Goal: Information Seeking & Learning: Check status

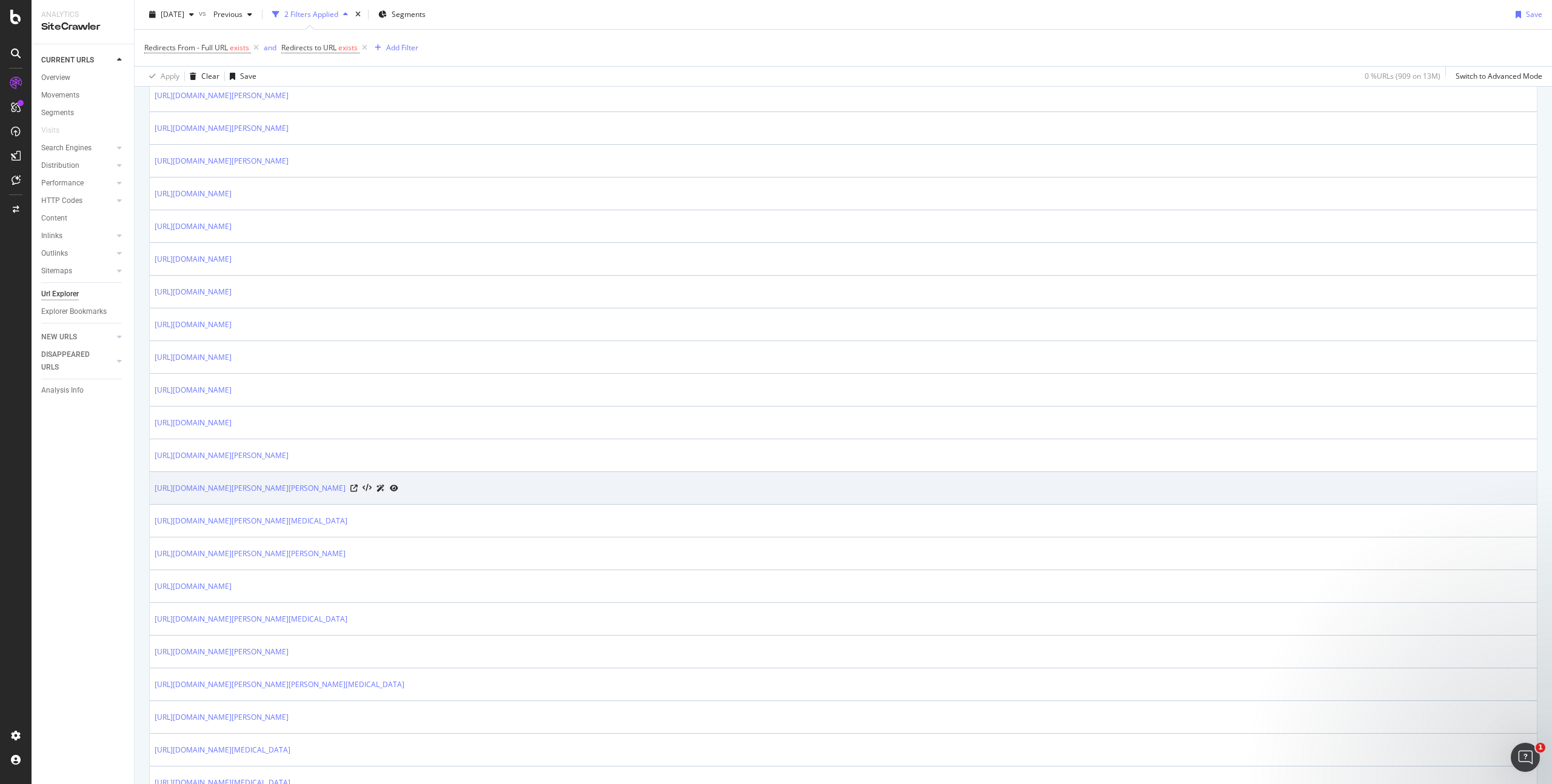
scroll to position [1329, 0]
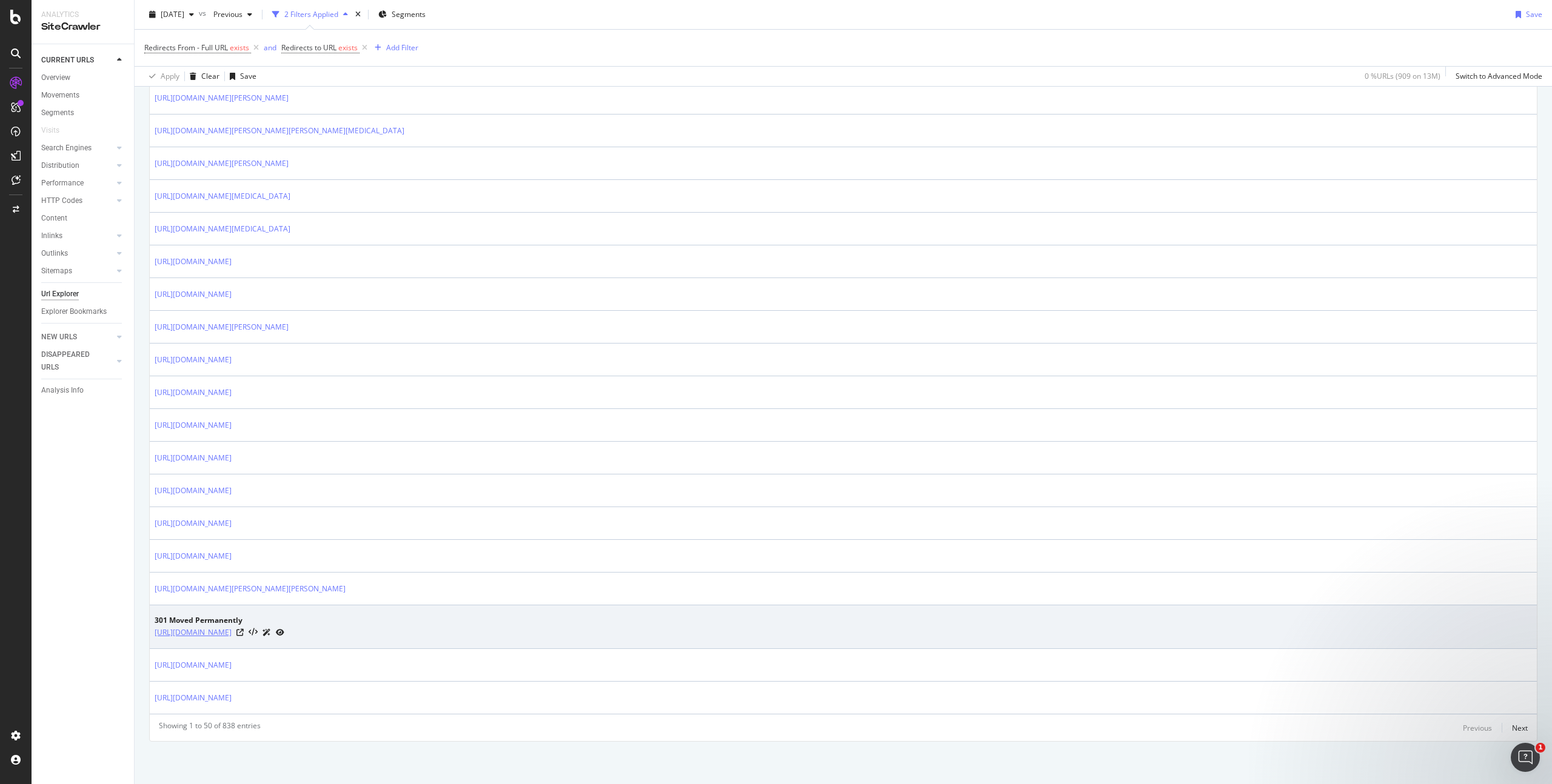
click at [231, 630] on link "http://www.trendyol.com/s/jeneratör-nerelerde-kullanilir-blog" at bounding box center [192, 632] width 77 height 12
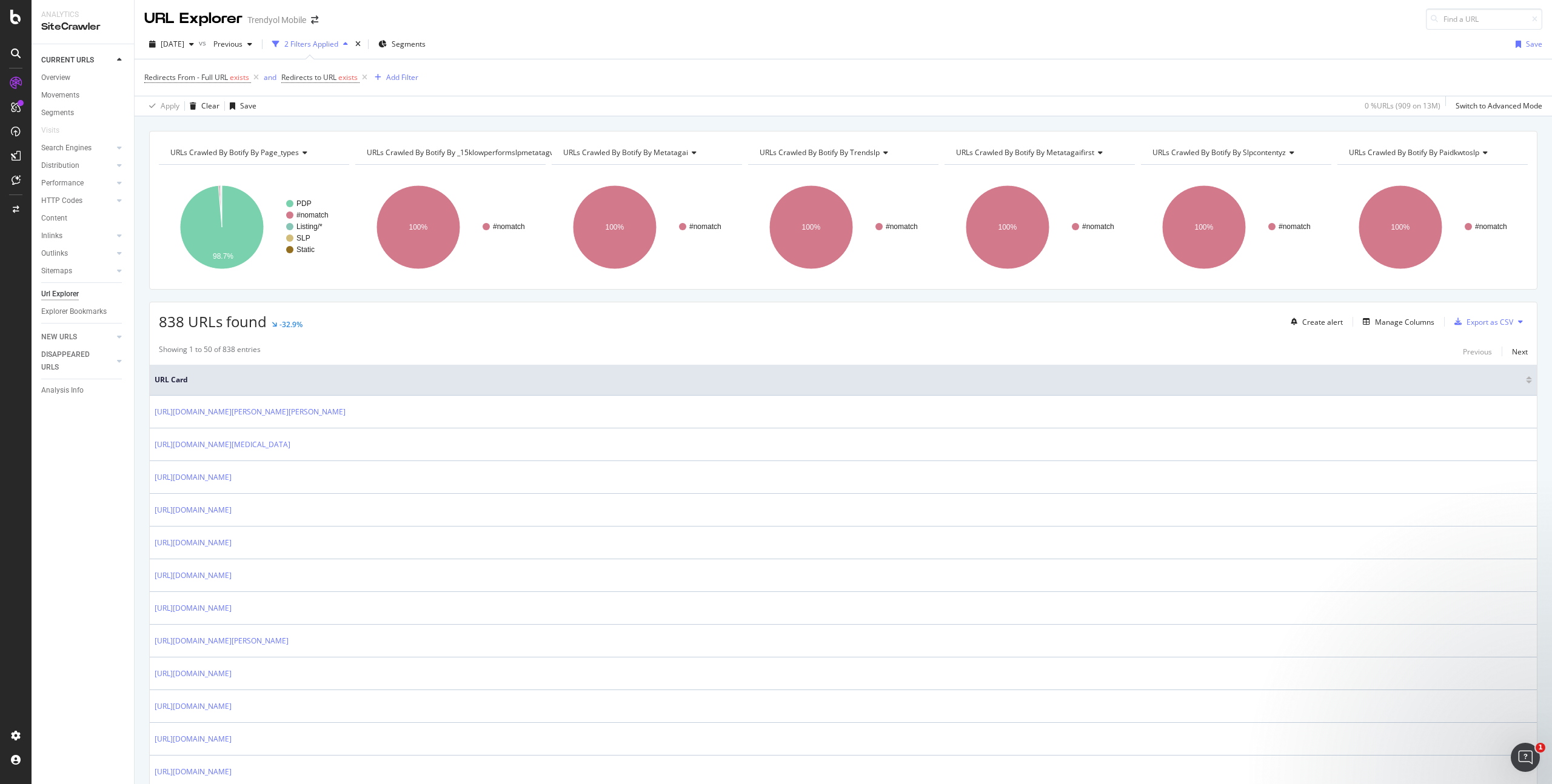
scroll to position [0, 0]
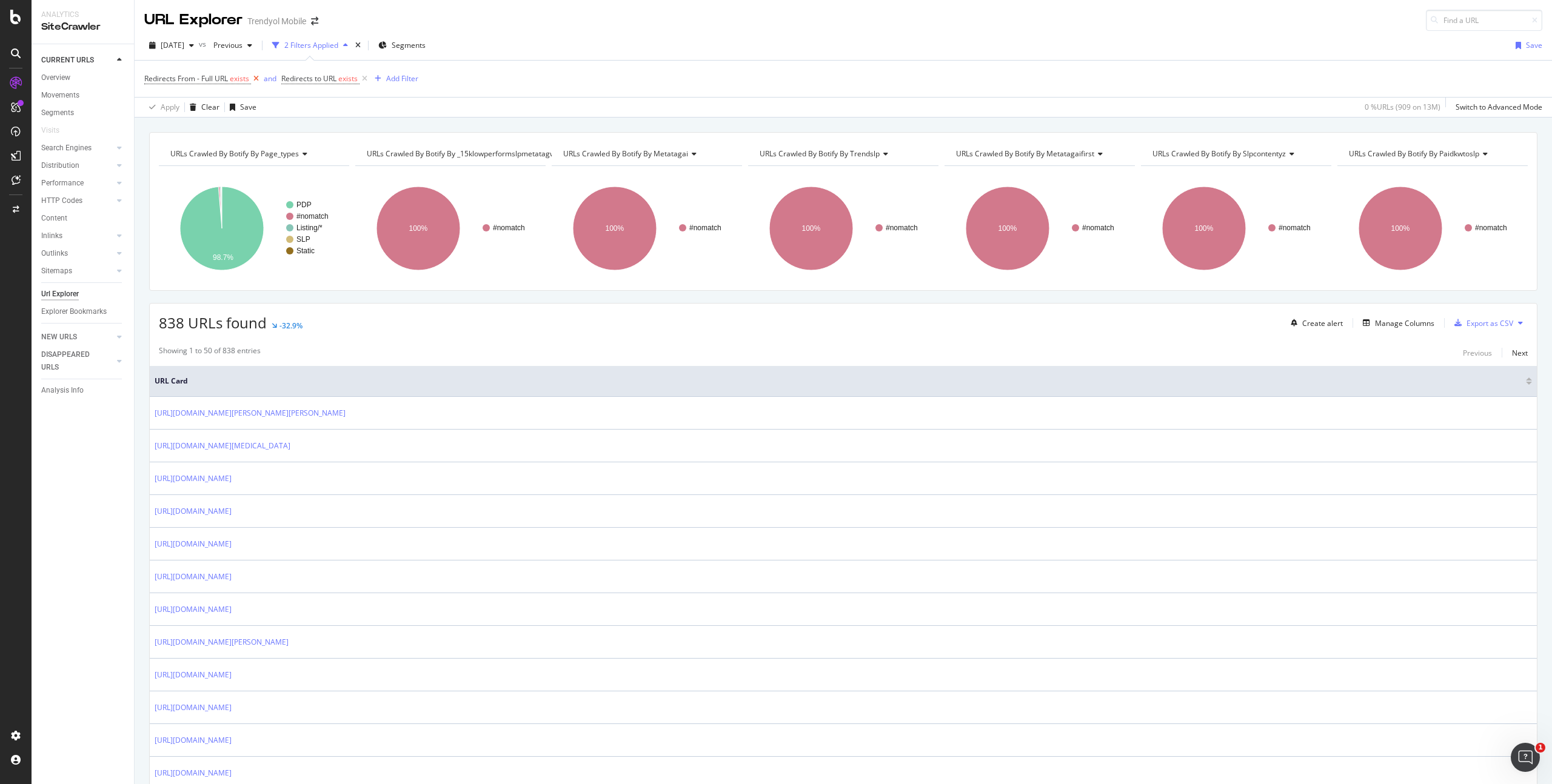
click at [258, 78] on icon at bounding box center [256, 78] width 10 height 12
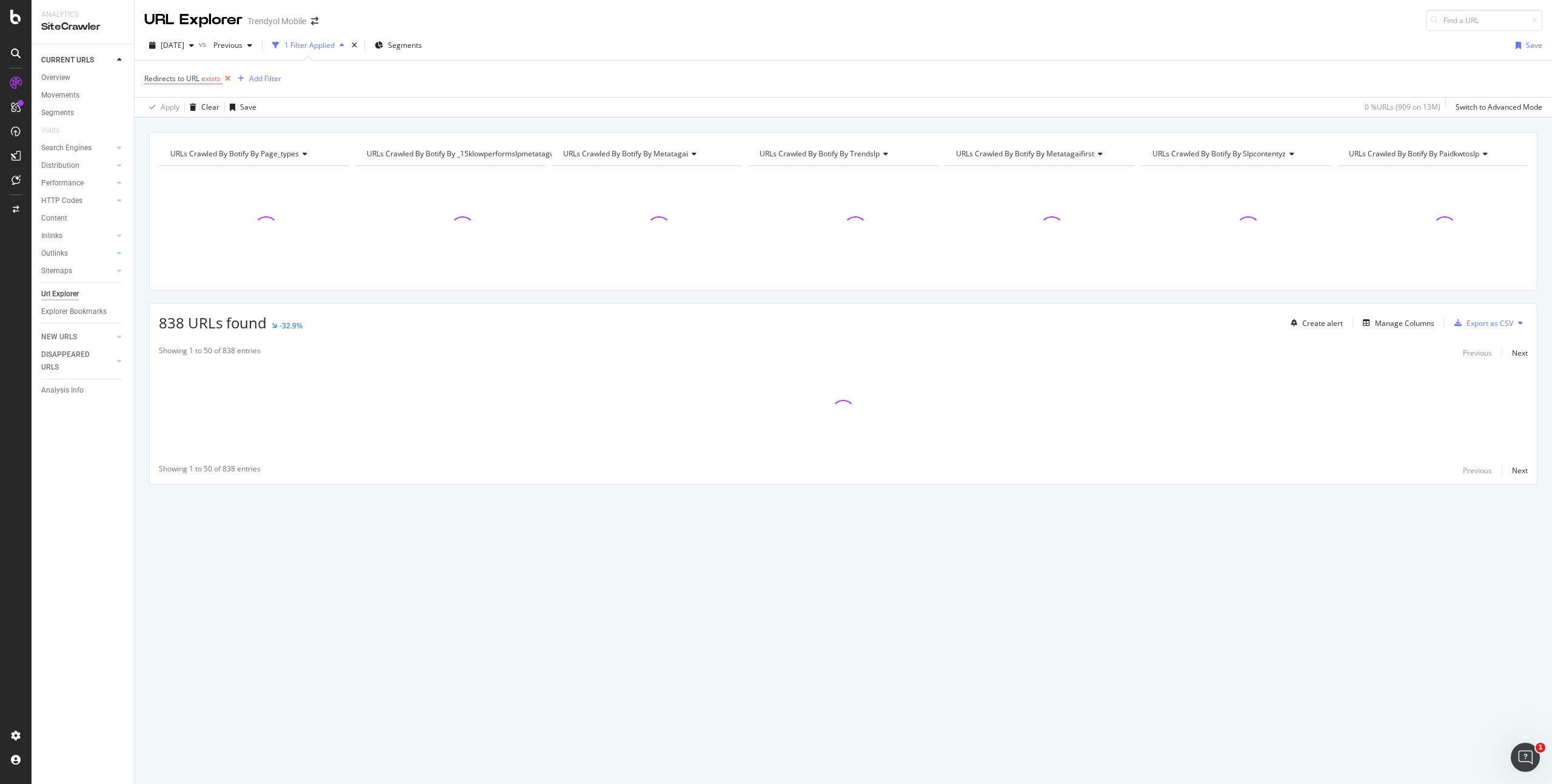
click at [228, 77] on icon at bounding box center [228, 78] width 10 height 12
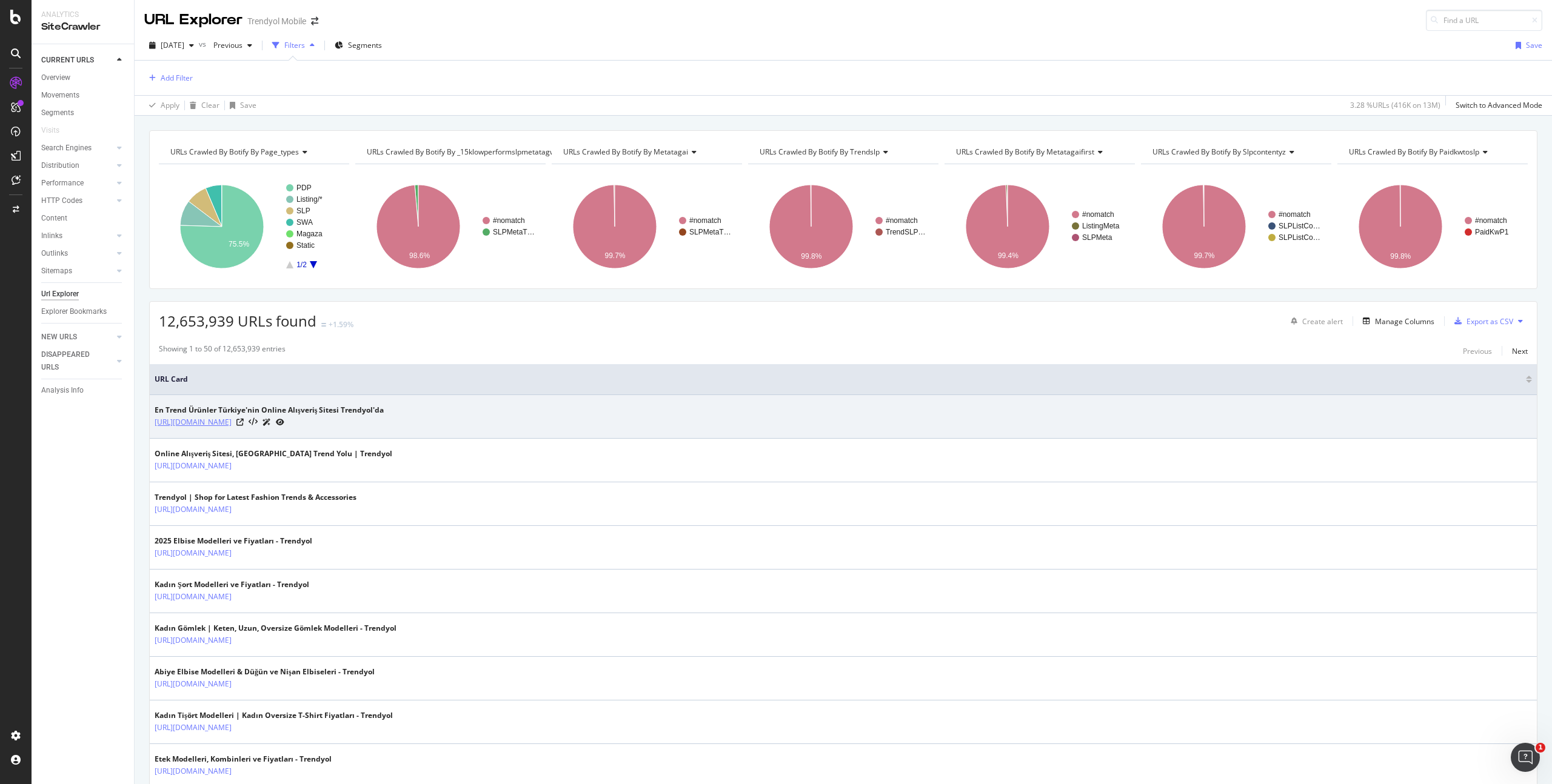
click at [219, 423] on link "[URL][DOMAIN_NAME]" at bounding box center [192, 423] width 77 height 12
